Goal: Task Accomplishment & Management: Manage account settings

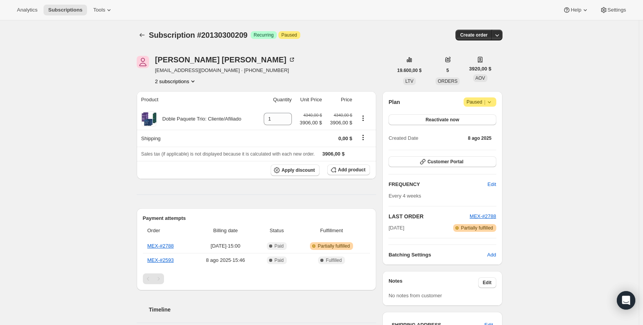
click at [198, 77] on div "[PERSON_NAME] [PERSON_NAME][EMAIL_ADDRESS][DOMAIN_NAME] · [PHONE_NUMBER] 2 subs…" at bounding box center [225, 70] width 141 height 29
click at [197, 79] on icon "Product actions" at bounding box center [193, 81] width 8 height 8
click at [188, 97] on span "17570693425" at bounding box center [177, 96] width 54 height 8
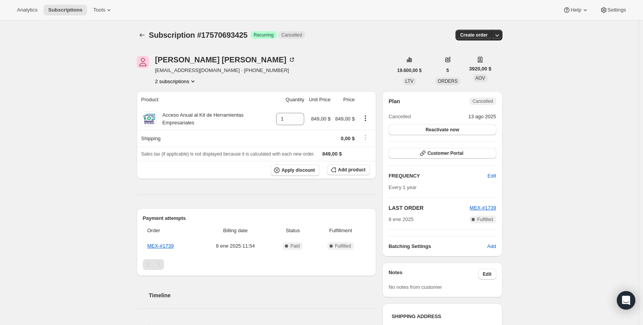
click at [188, 83] on button "2 subscriptions" at bounding box center [176, 81] width 42 height 8
click at [185, 104] on button "20130300209" at bounding box center [177, 108] width 58 height 12
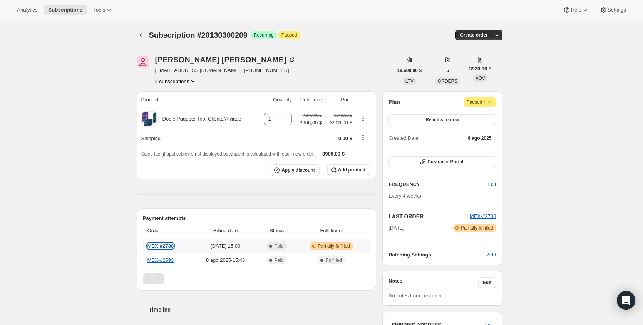
click at [173, 246] on link "MEX-#2788" at bounding box center [161, 246] width 27 height 6
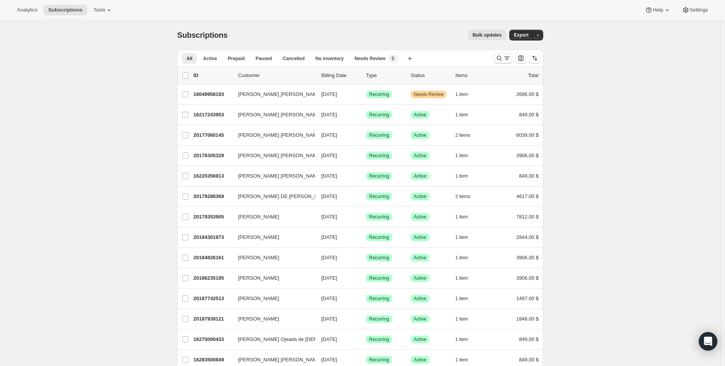
click at [502, 54] on button "Buscar y filtrar resultados" at bounding box center [503, 58] width 18 height 11
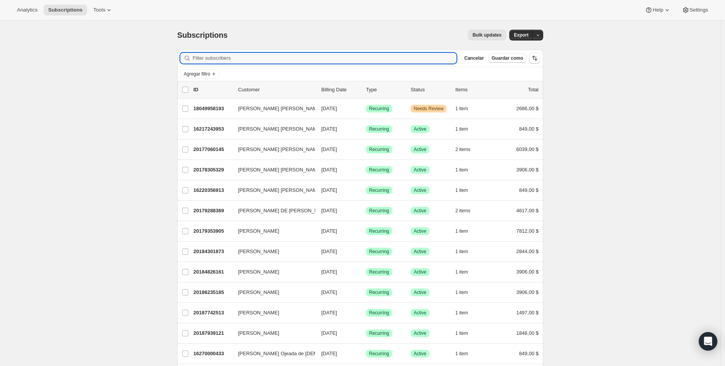
click at [350, 56] on input "Filter subscribers" at bounding box center [325, 58] width 264 height 11
click at [247, 60] on input "Filter subscribers" at bounding box center [325, 58] width 264 height 11
paste input "ofelina"
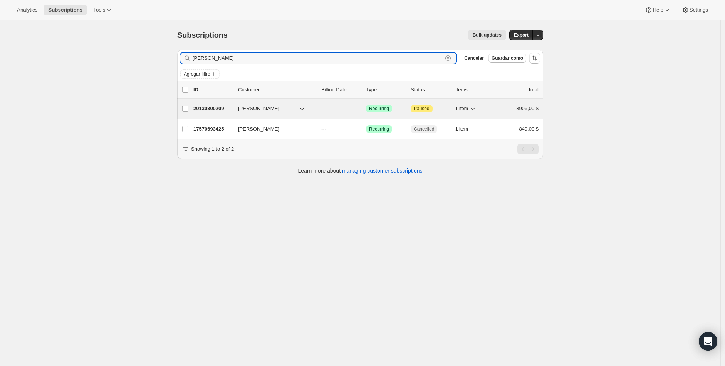
type input "ofelina"
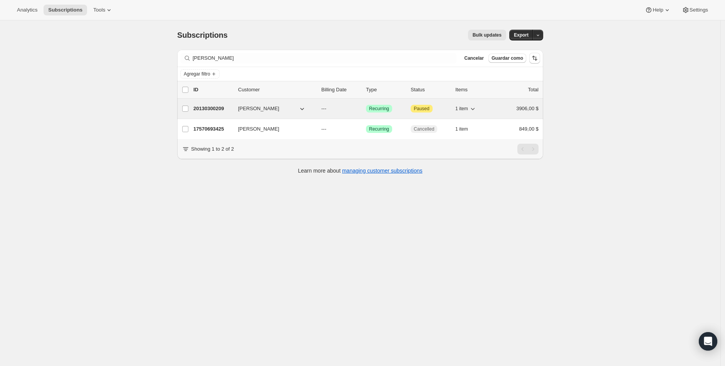
click at [209, 109] on p "20130300209" at bounding box center [212, 109] width 39 height 8
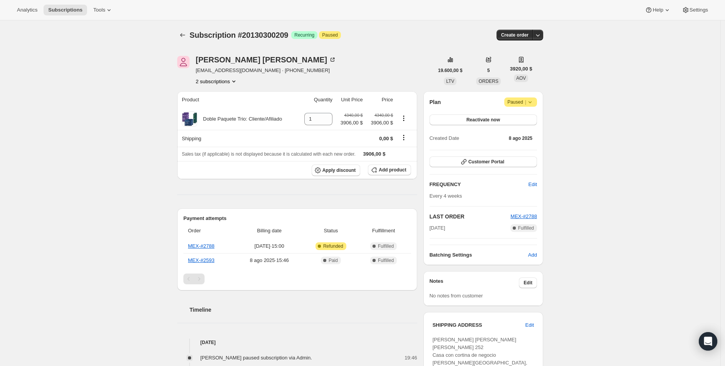
click at [515, 101] on span "Paused |" at bounding box center [520, 102] width 27 height 8
click at [525, 117] on span "Cancel subscription" at bounding box center [521, 117] width 44 height 6
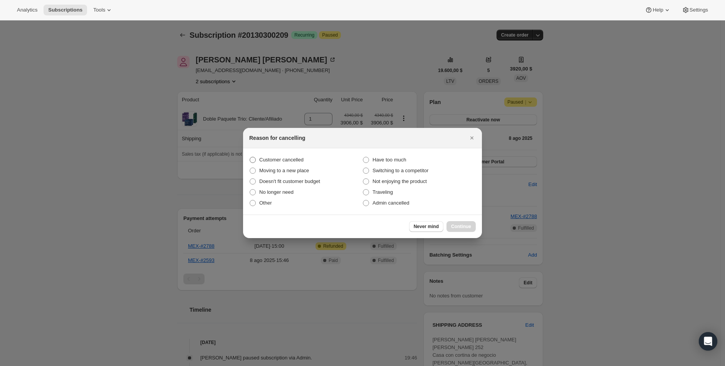
click at [286, 160] on span "Customer cancelled" at bounding box center [281, 160] width 44 height 6
click at [250, 157] on input "Customer cancelled" at bounding box center [250, 157] width 0 height 0
radio input "true"
click at [464, 226] on span "Continue" at bounding box center [461, 226] width 20 height 6
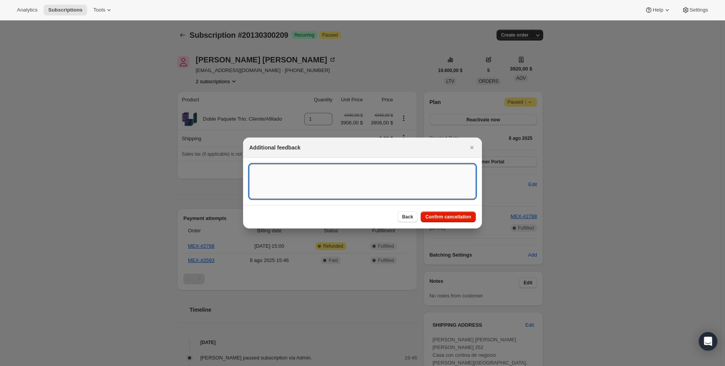
click at [356, 198] on textarea ":rbv:" at bounding box center [362, 181] width 227 height 35
click at [269, 171] on textarea "Customer requested to cancel the subscription." at bounding box center [362, 181] width 227 height 35
click at [421, 196] on textarea "Customer requested to cancel the subscription." at bounding box center [362, 181] width 227 height 35
type textarea "Customer requested to cancel the subscription."
click at [460, 212] on button "Confirm cancellation" at bounding box center [448, 217] width 55 height 11
